Goal: Find specific page/section: Find specific page/section

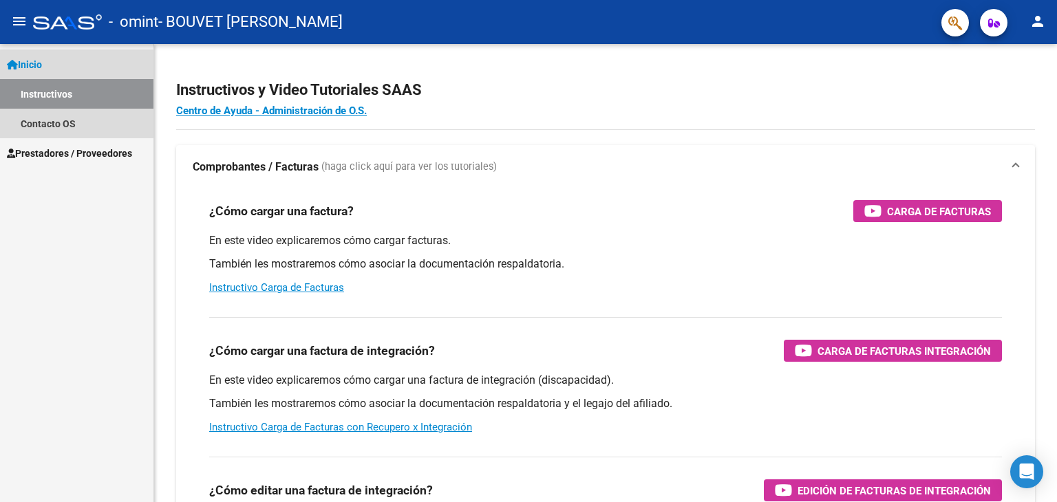
click at [63, 95] on link "Instructivos" at bounding box center [76, 94] width 153 height 30
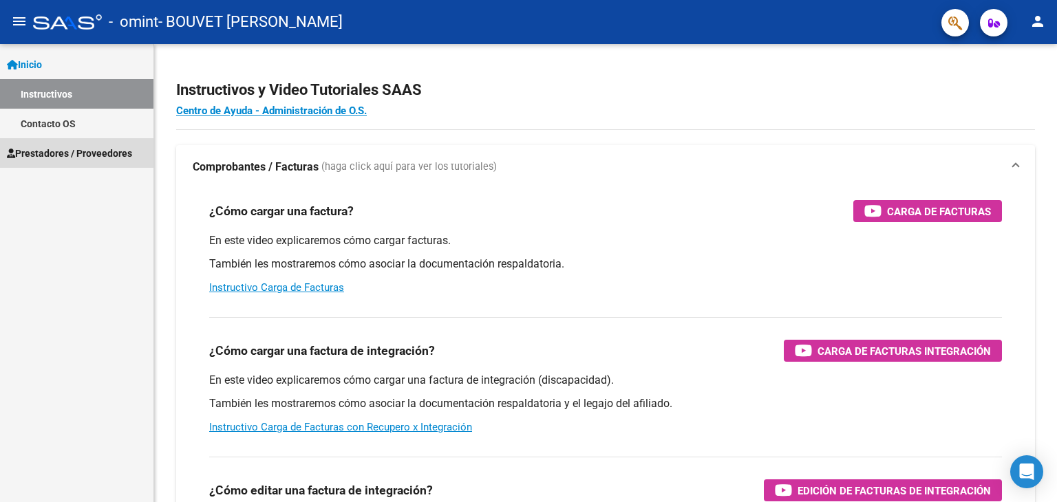
click at [85, 149] on span "Prestadores / Proveedores" at bounding box center [69, 153] width 125 height 15
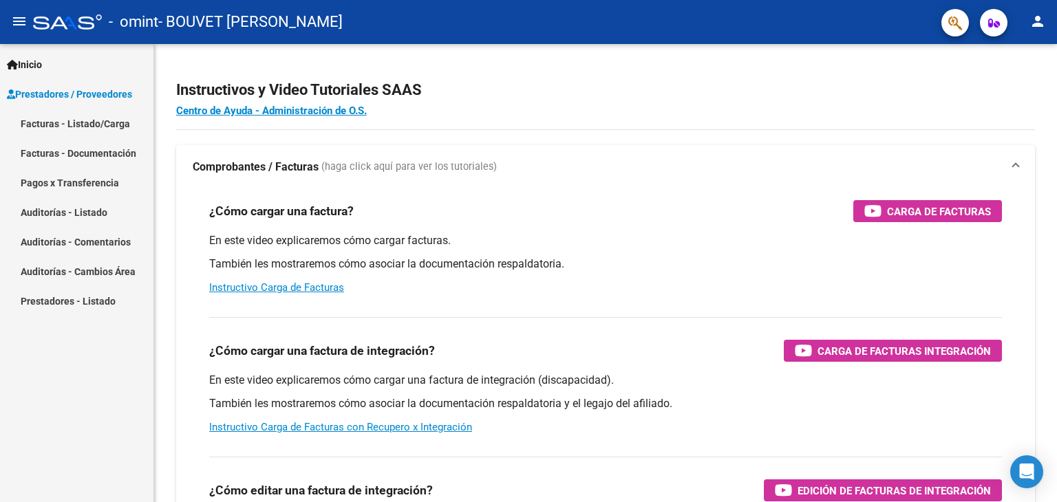
click at [69, 185] on link "Pagos x Transferencia" at bounding box center [76, 183] width 153 height 30
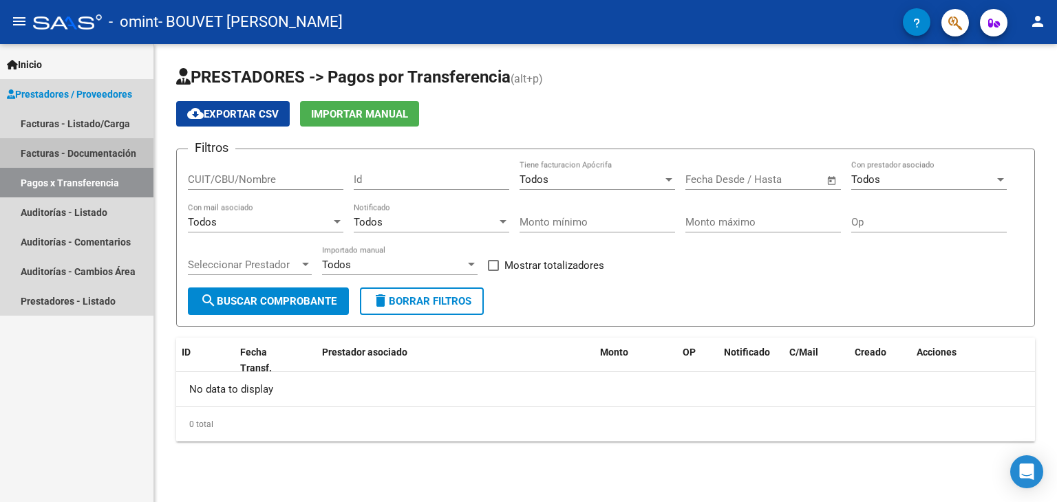
click at [71, 166] on link "Facturas - Documentación" at bounding box center [76, 153] width 153 height 30
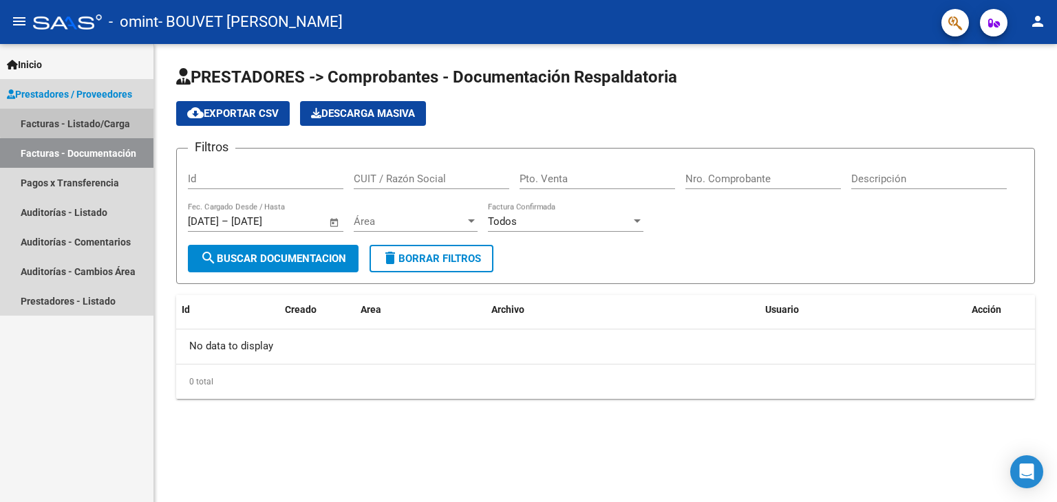
click at [80, 122] on link "Facturas - Listado/Carga" at bounding box center [76, 124] width 153 height 30
